Goal: Task Accomplishment & Management: Manage account settings

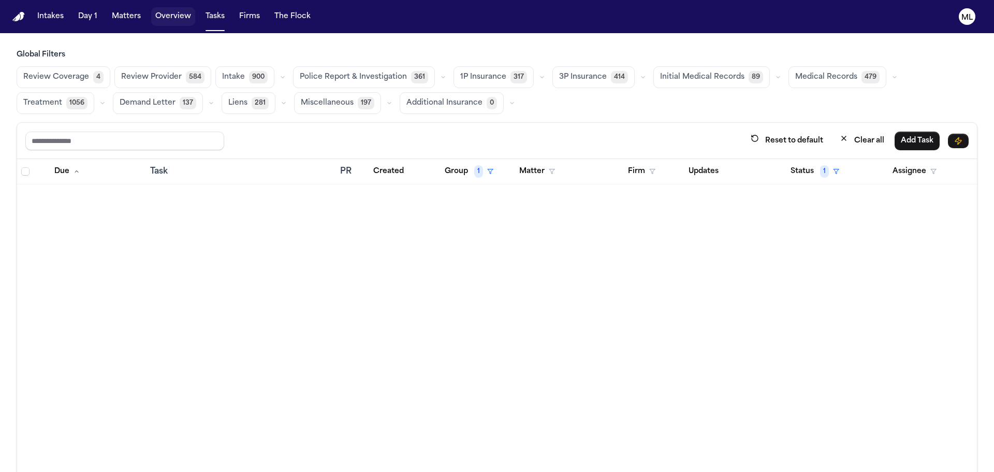
scroll to position [6007, 0]
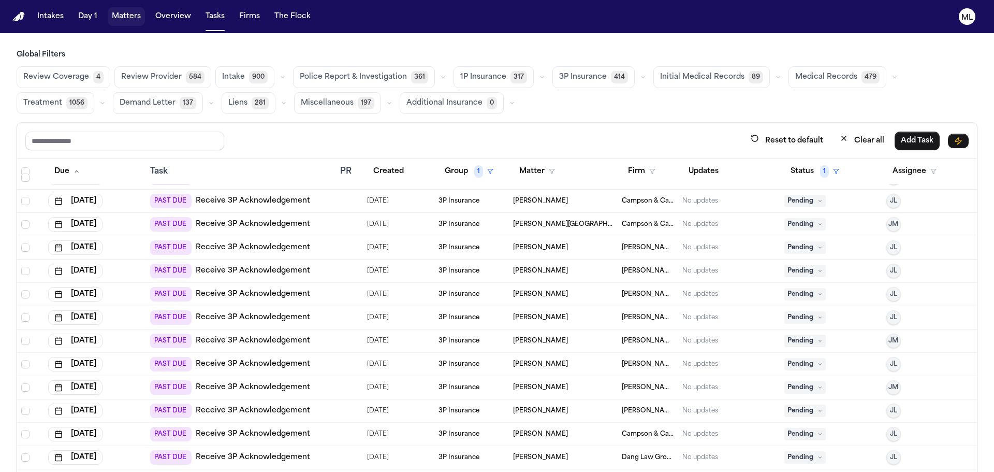
click at [140, 15] on button "Matters" at bounding box center [126, 16] width 37 height 19
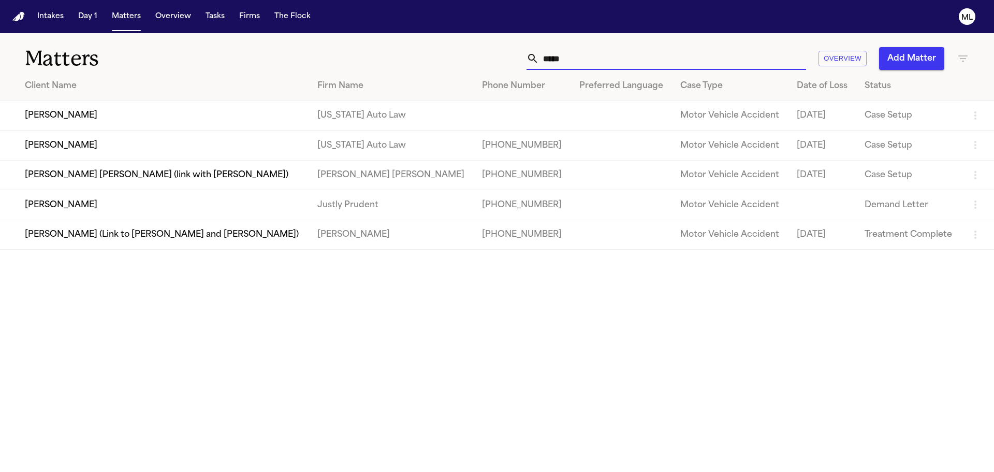
drag, startPoint x: 592, startPoint y: 63, endPoint x: 532, endPoint y: 49, distance: 61.6
click at [532, 49] on div "*****" at bounding box center [667, 58] width 280 height 23
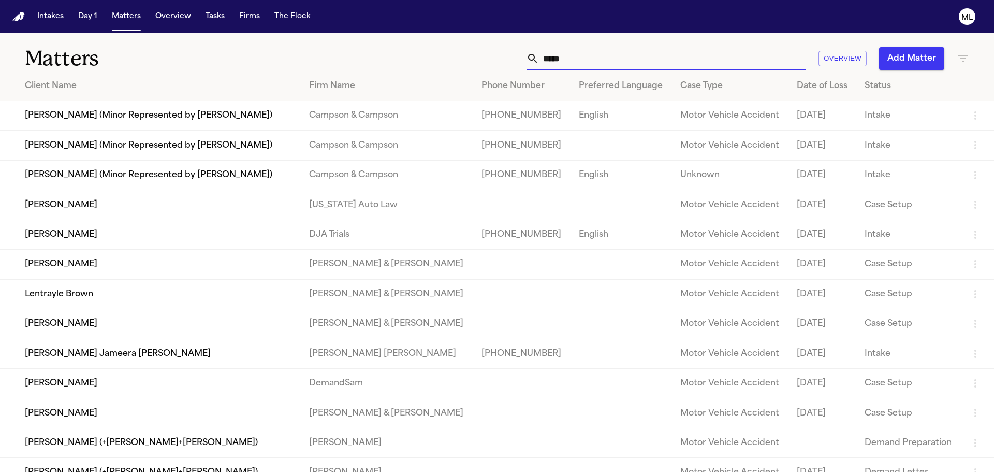
type input "*****"
click at [173, 232] on td "[PERSON_NAME]" at bounding box center [150, 235] width 301 height 30
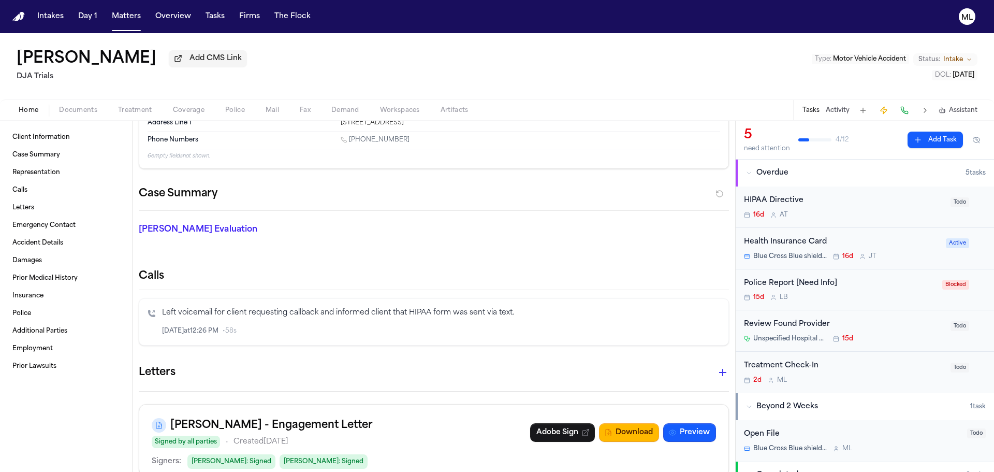
scroll to position [104, 0]
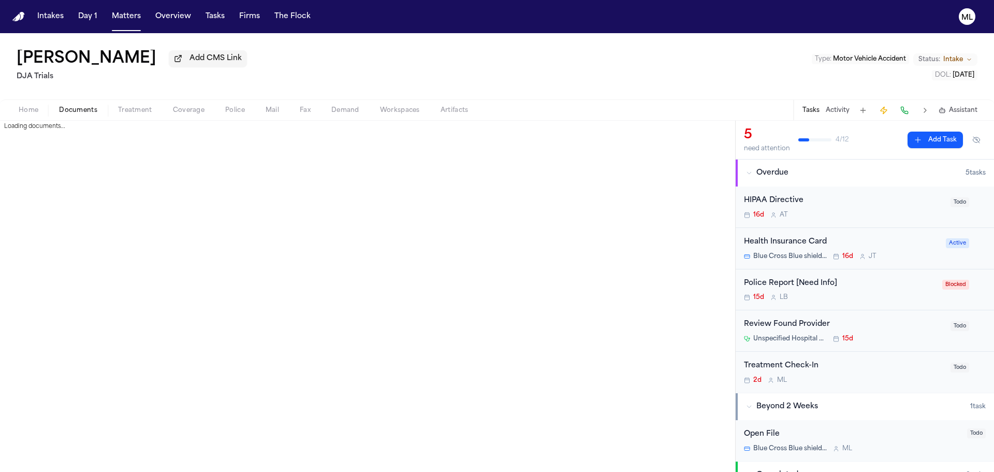
click at [77, 109] on span "Documents" at bounding box center [78, 110] width 38 height 8
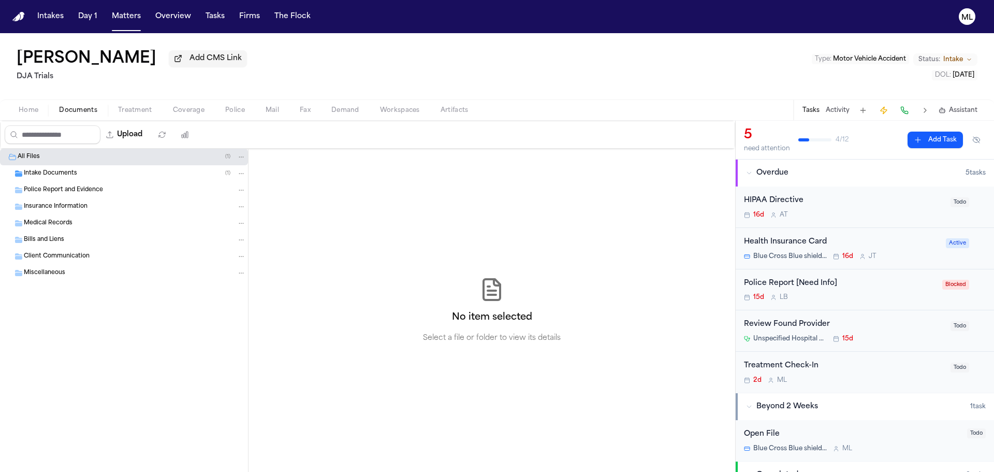
click at [85, 171] on div "Intake Documents ( 1 )" at bounding box center [135, 173] width 222 height 9
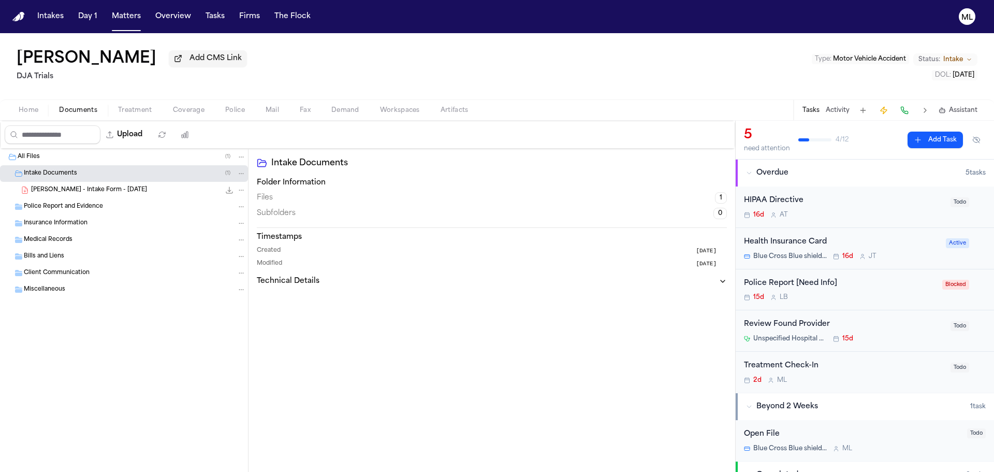
click at [92, 189] on span "[PERSON_NAME] - Intake Form - [DATE]" at bounding box center [89, 190] width 116 height 9
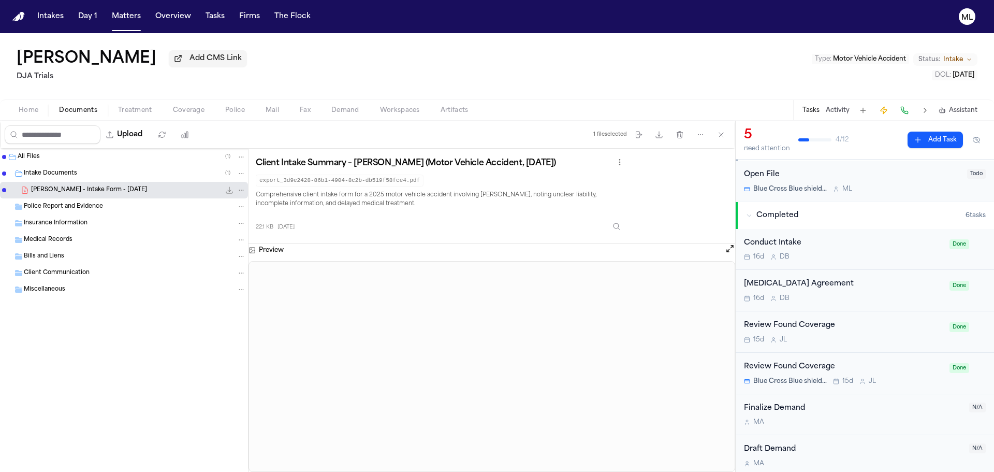
scroll to position [264, 0]
drag, startPoint x: 24, startPoint y: 109, endPoint x: 29, endPoint y: 112, distance: 5.6
click at [24, 109] on span "Home" at bounding box center [29, 110] width 20 height 8
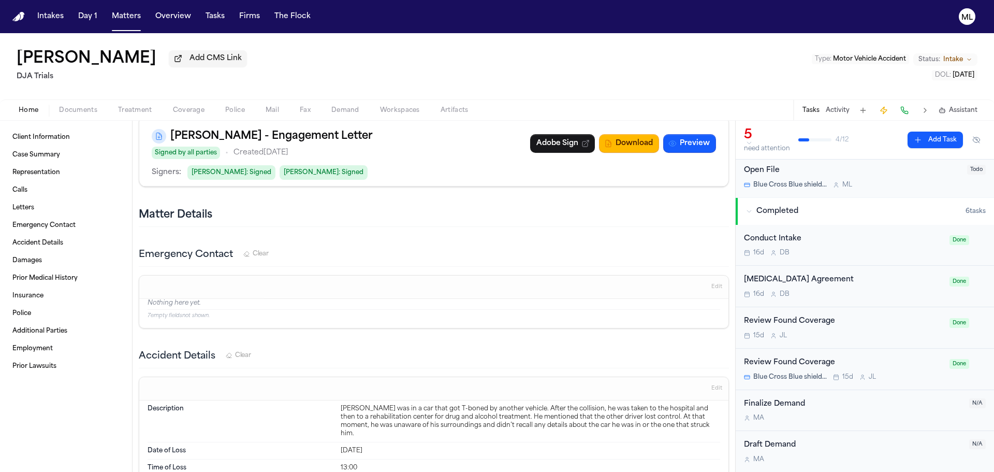
scroll to position [414, 0]
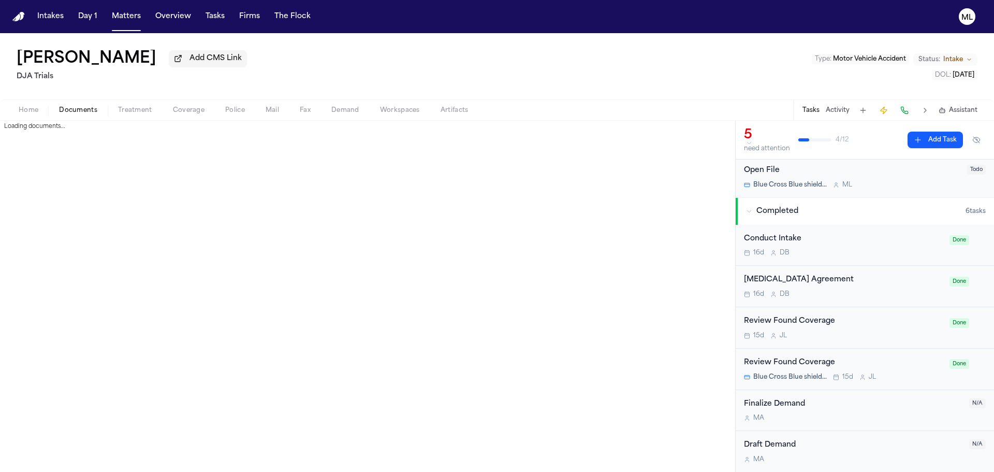
click at [95, 108] on span "Documents" at bounding box center [78, 110] width 38 height 8
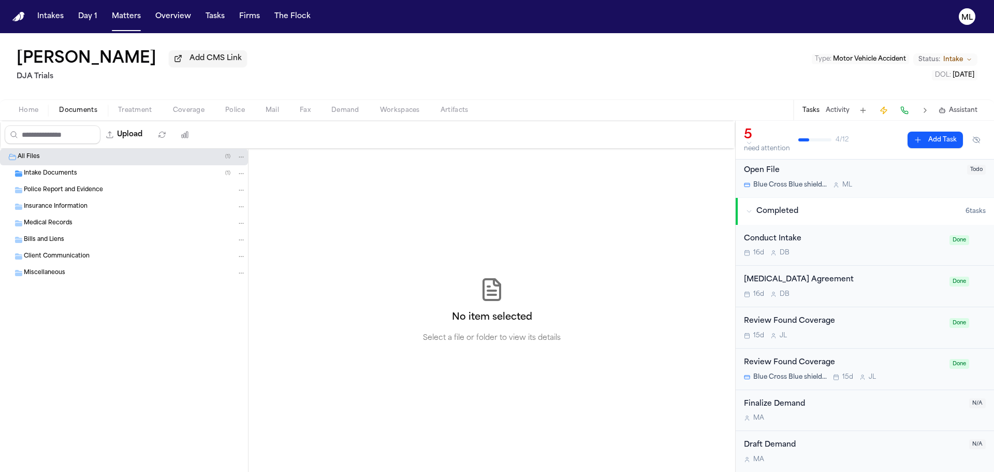
click at [76, 178] on div "Intake Documents ( 1 )" at bounding box center [135, 173] width 222 height 9
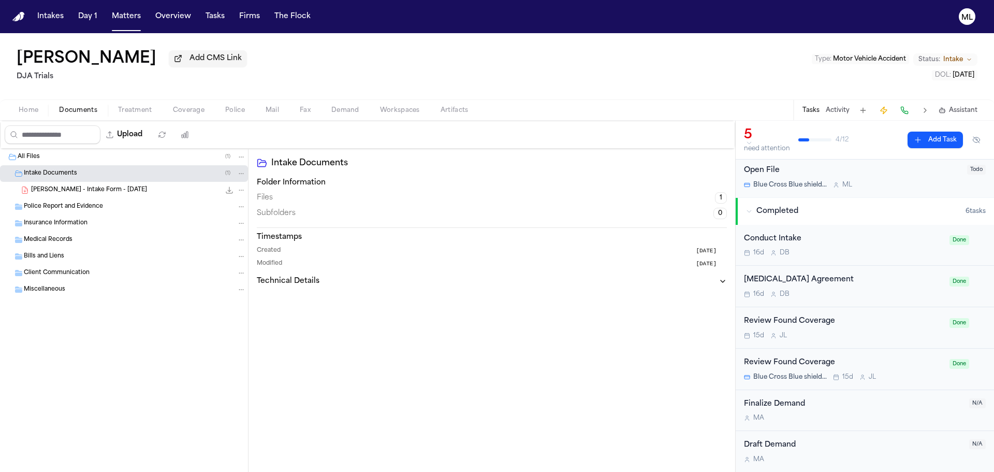
click at [149, 189] on div "T. Leon-Guerrero - Intake Form - 8.20.25 22.1 KB • PDF" at bounding box center [138, 190] width 215 height 10
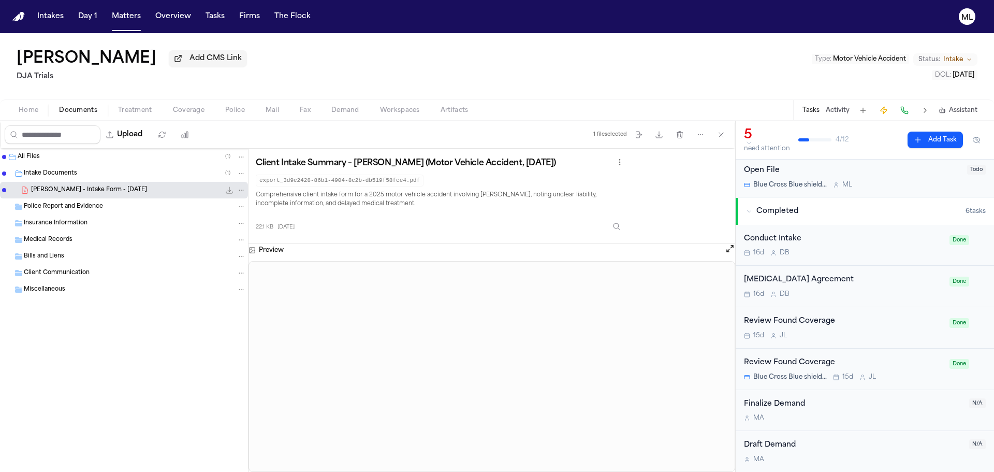
click at [967, 57] on icon "Change status from Intake" at bounding box center [969, 59] width 6 height 6
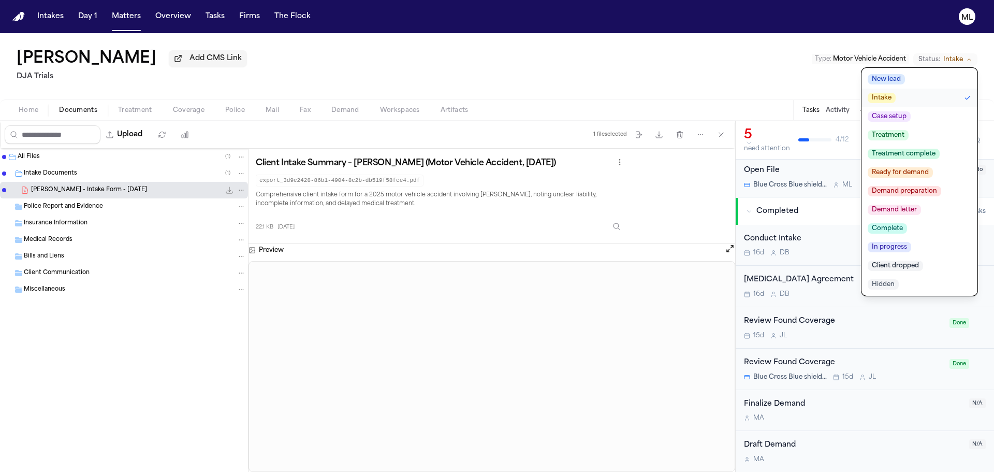
click at [911, 268] on span "Client dropped" at bounding box center [895, 265] width 55 height 10
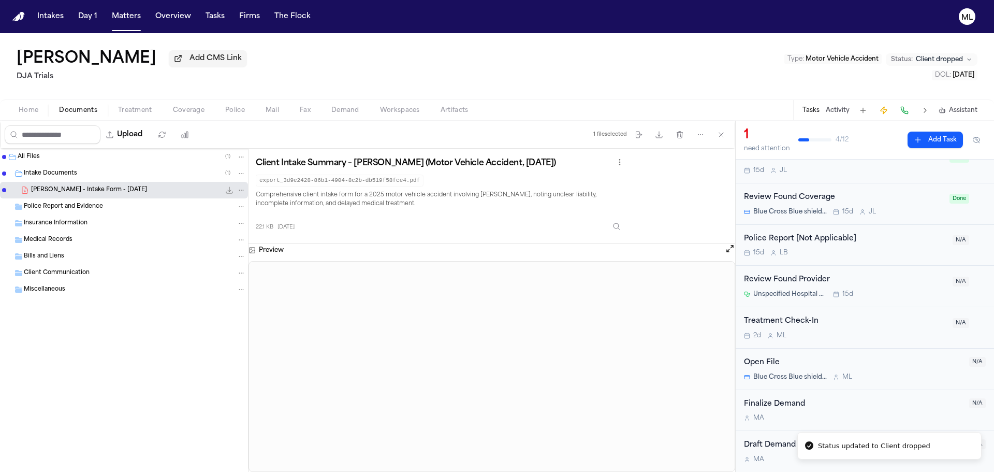
scroll to position [237, 0]
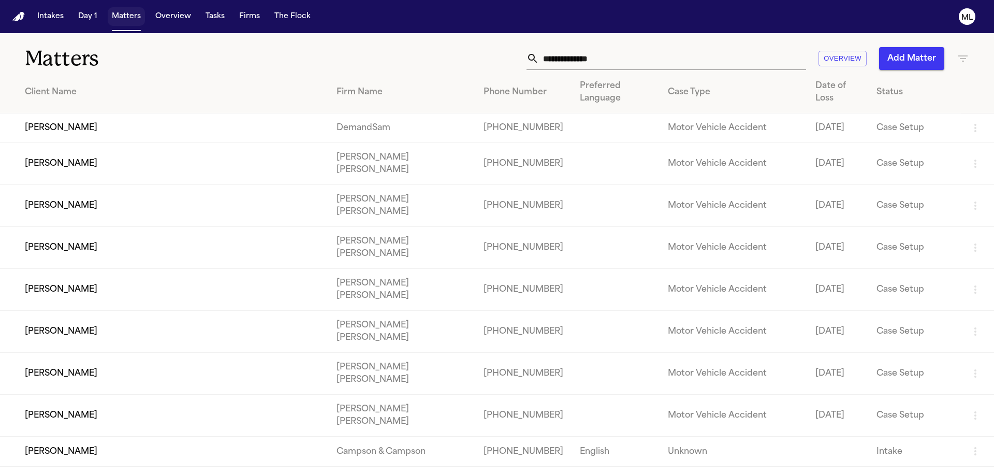
click at [132, 12] on button "Matters" at bounding box center [126, 16] width 37 height 19
click at [548, 56] on input "text" at bounding box center [672, 58] width 267 height 23
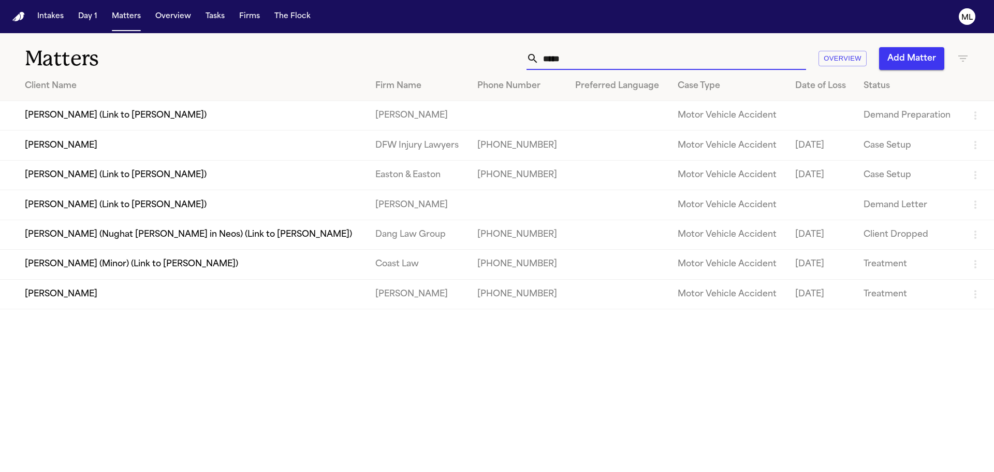
type input "*****"
click at [104, 143] on td "[PERSON_NAME]" at bounding box center [183, 146] width 367 height 30
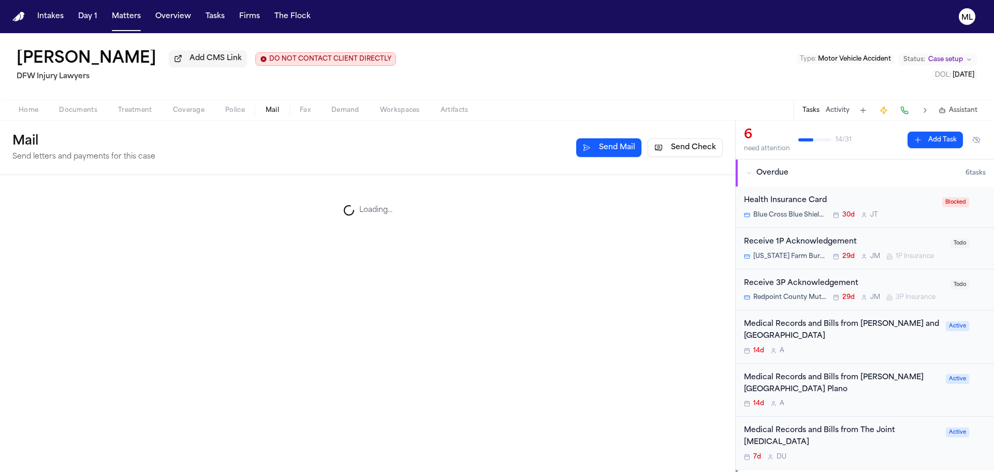
click at [275, 109] on span "Mail" at bounding box center [272, 110] width 13 height 8
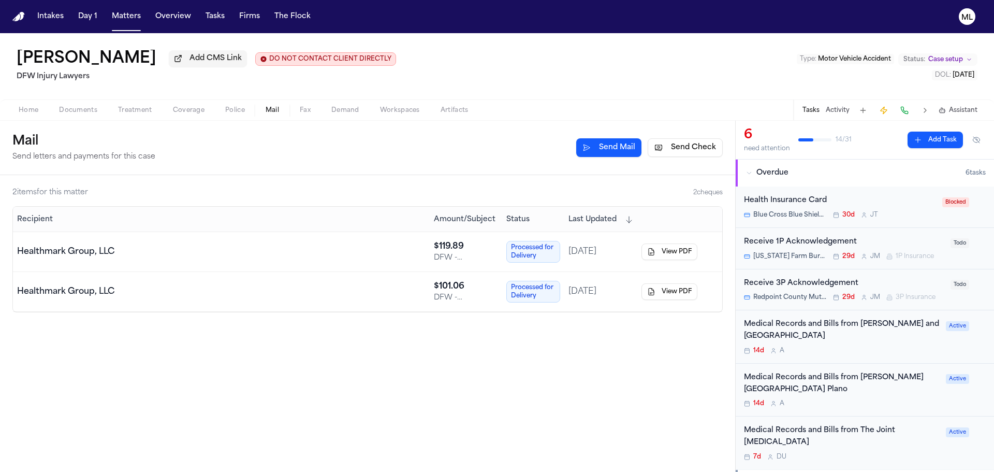
click at [660, 250] on button "View PDF" at bounding box center [670, 251] width 56 height 17
click at [683, 285] on button "View PDF" at bounding box center [670, 291] width 56 height 17
